Goal: Task Accomplishment & Management: Use online tool/utility

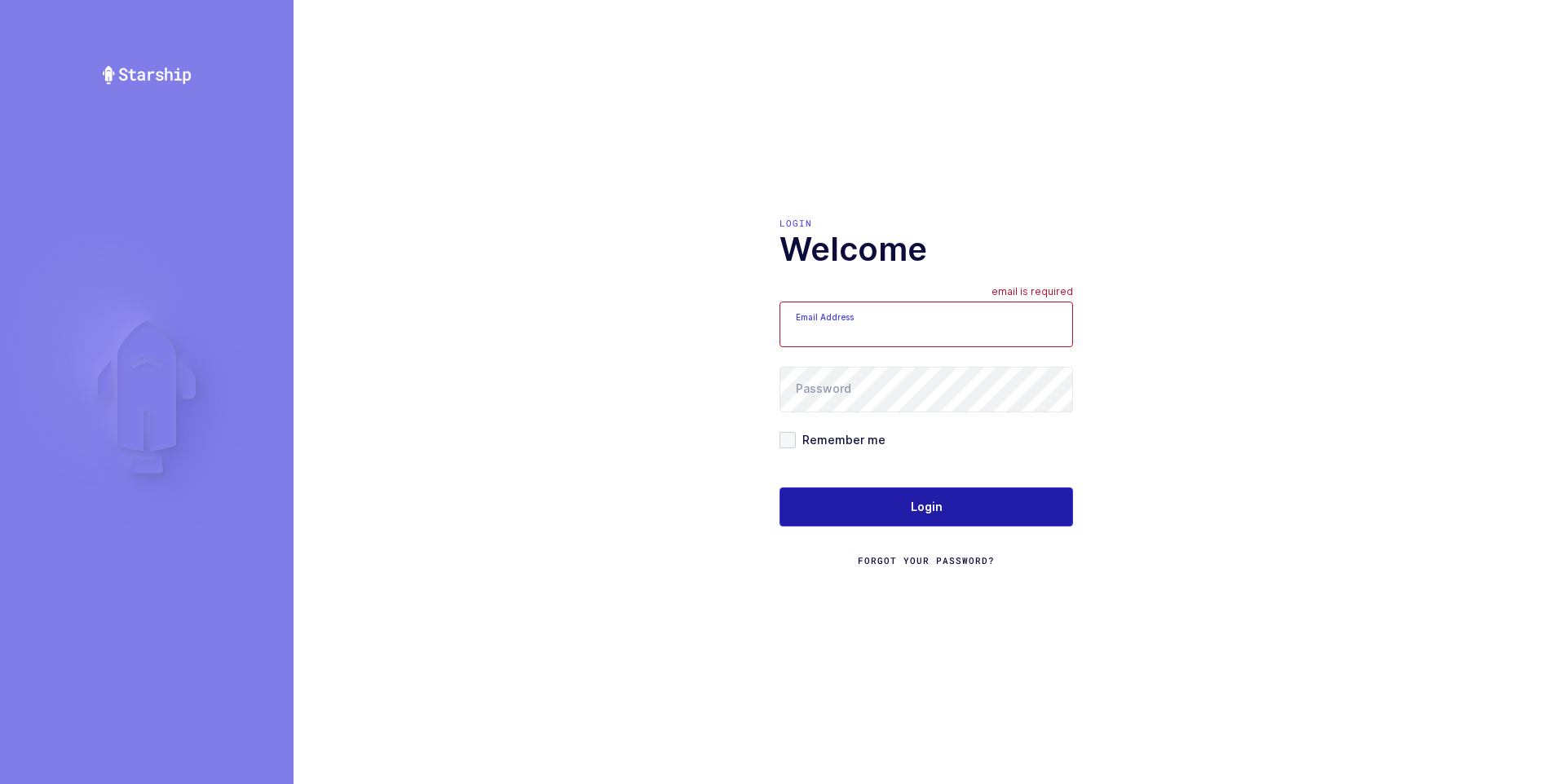
type input "ezra@janustrade.com"
click at [924, 507] on span "Login" at bounding box center [926, 507] width 31 height 16
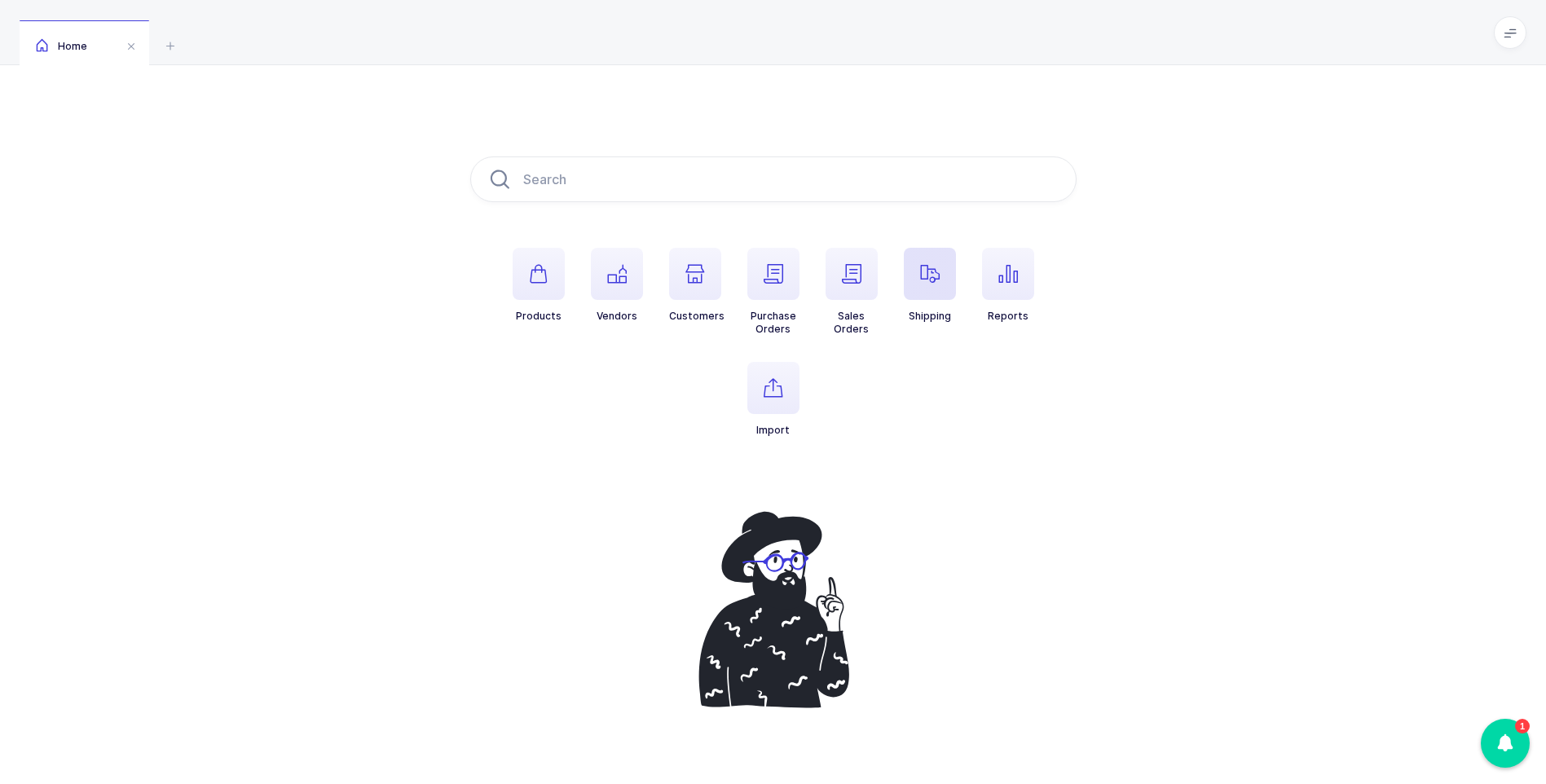
click at [929, 277] on icon "button" at bounding box center [930, 274] width 20 height 20
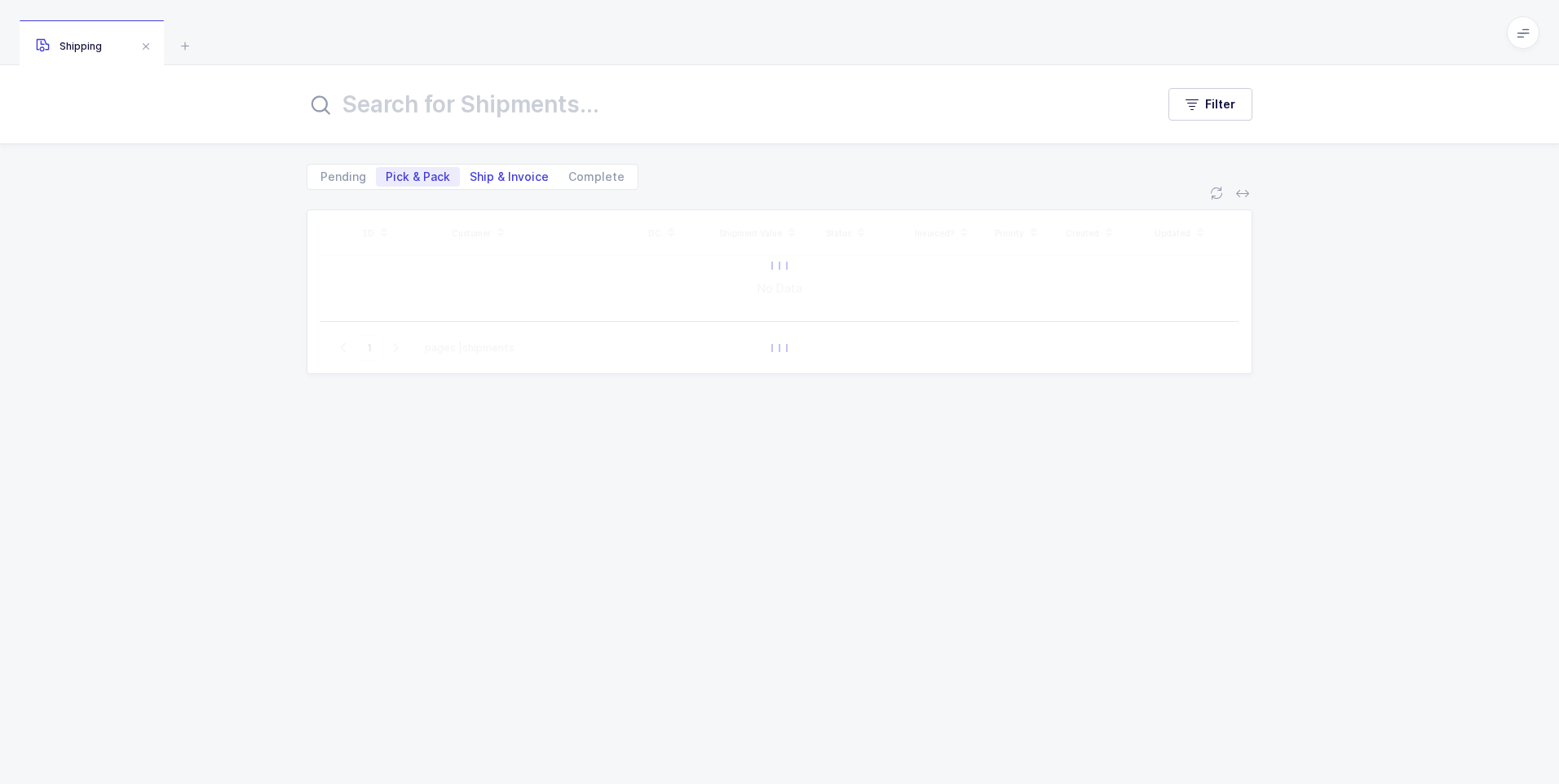
click at [524, 174] on span "Ship & Invoice" at bounding box center [509, 177] width 79 height 12
click at [471, 174] on input "Ship & Invoice" at bounding box center [465, 172] width 11 height 11
radio input "true"
radio input "false"
